Goal: Information Seeking & Learning: Learn about a topic

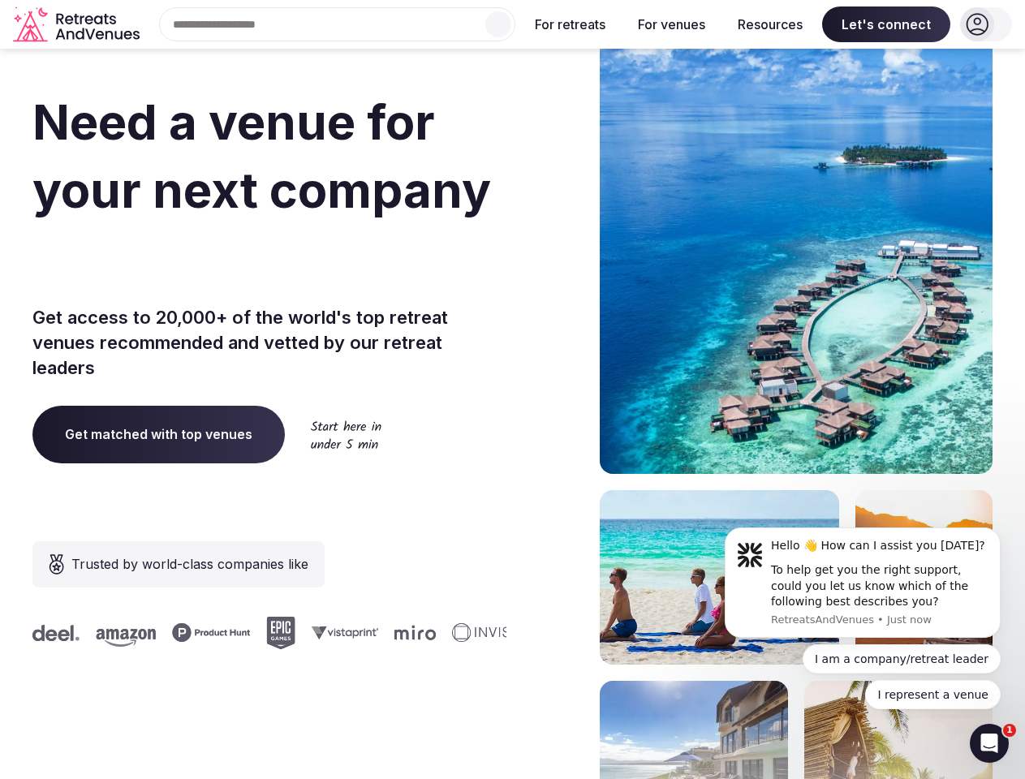
click at [512, 390] on div "Need a venue for your next company incentive trip? Get access to 20,000+ of the…" at bounding box center [512, 486] width 960 height 978
click at [338, 24] on div "Search Popular Destinations [GEOGRAPHIC_DATA], [GEOGRAPHIC_DATA] [GEOGRAPHIC_DA…" at bounding box center [330, 24] width 369 height 34
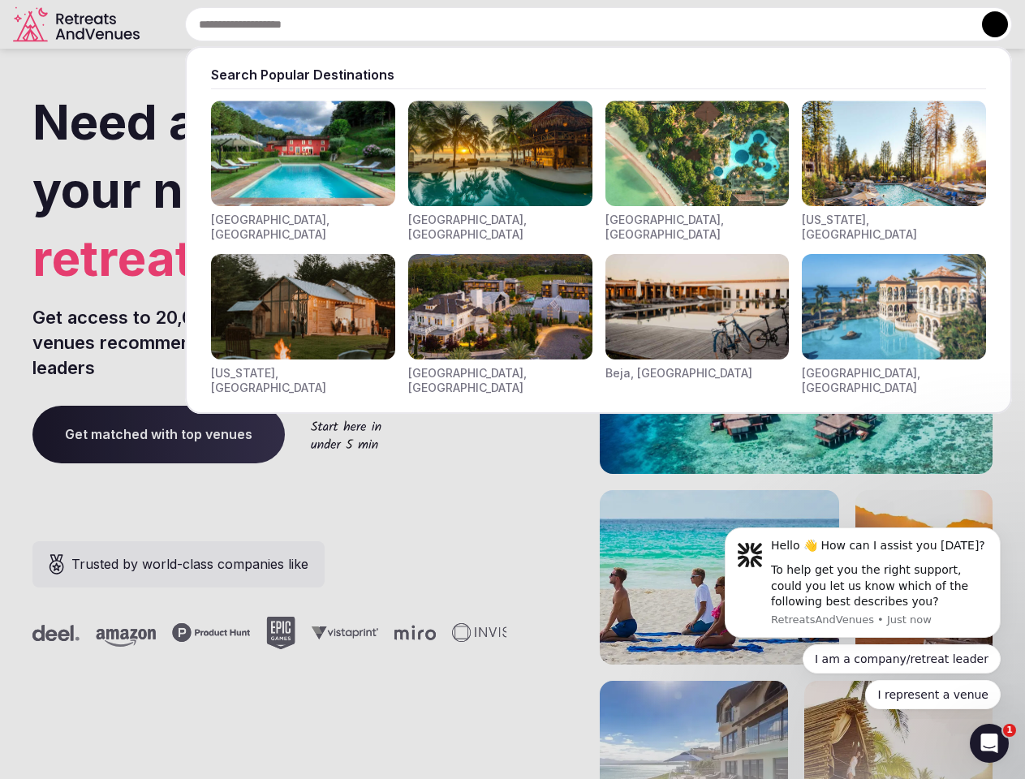
click at [498, 24] on input "text" at bounding box center [598, 24] width 827 height 34
click at [571, 24] on input "text" at bounding box center [598, 24] width 827 height 34
click at [671, 24] on input "text" at bounding box center [598, 24] width 827 height 34
click at [770, 24] on input "text" at bounding box center [598, 24] width 827 height 34
click at [886, 24] on input "text" at bounding box center [598, 24] width 827 height 34
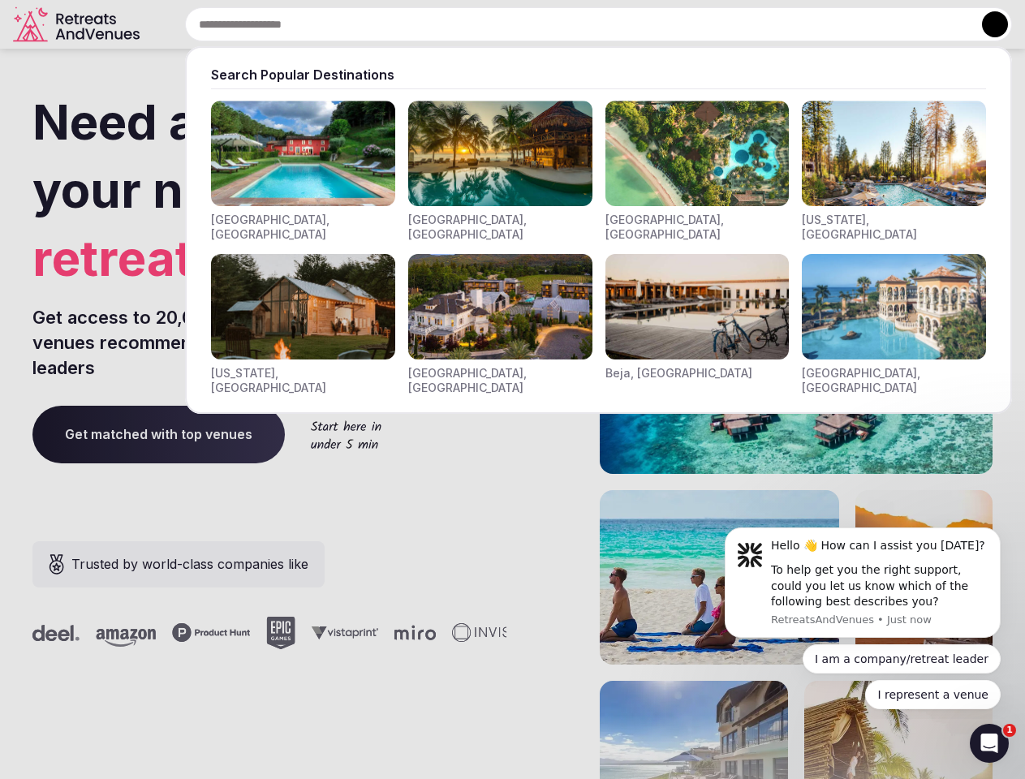
click at [986, 24] on button at bounding box center [995, 24] width 26 height 26
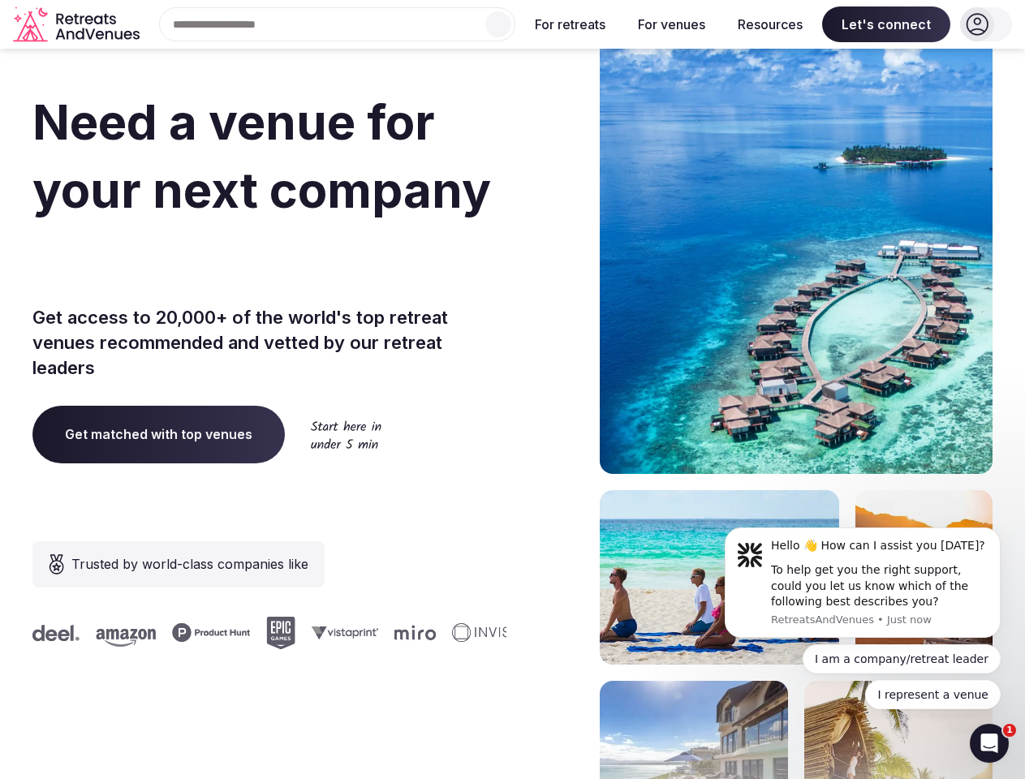
click at [863, 583] on div "To help get you the right support, could you let us know which of the following…" at bounding box center [879, 586] width 217 height 48
